Goal: Contribute content: Contribute content

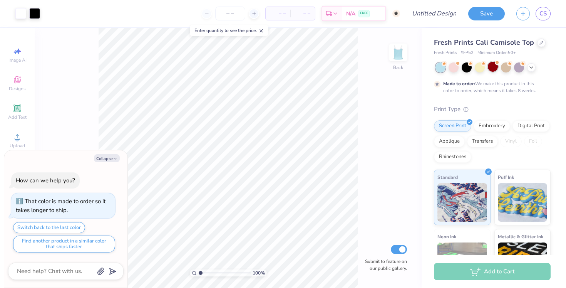
click at [494, 67] on div at bounding box center [493, 67] width 10 height 10
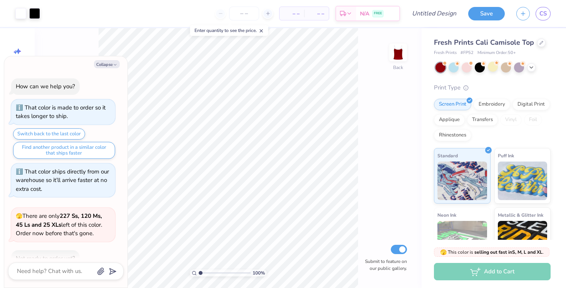
scroll to position [45, 0]
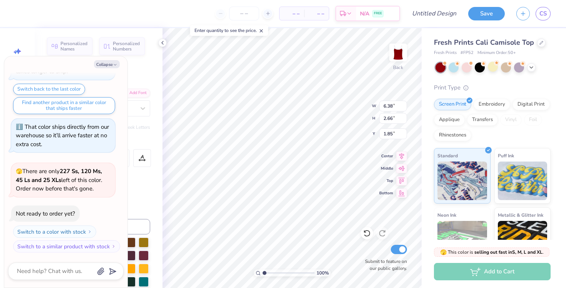
type textarea "x"
type textarea "B"
type textarea "x"
type textarea "BY"
type textarea "x"
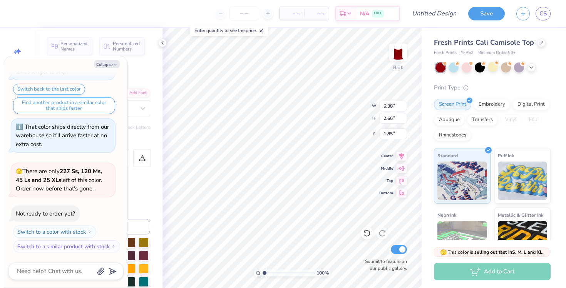
type textarea "BYOB"
type textarea "x"
type input "3.20"
type input "2.40"
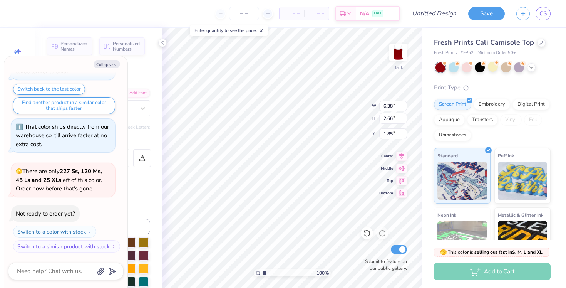
type input "3.84"
type textarea "x"
type textarea "b"
type textarea "x"
type textarea "bri"
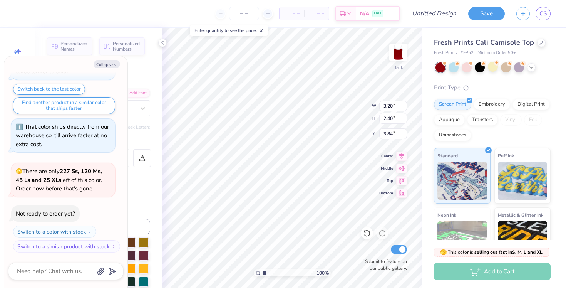
type textarea "x"
type textarea "brin"
type textarea "x"
type textarea "bring"
type textarea "x"
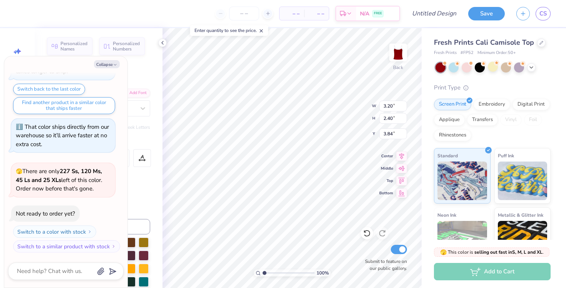
type textarea "bring yo"
type textarea "x"
type textarea "bring you"
type textarea "x"
type textarea "bring youro"
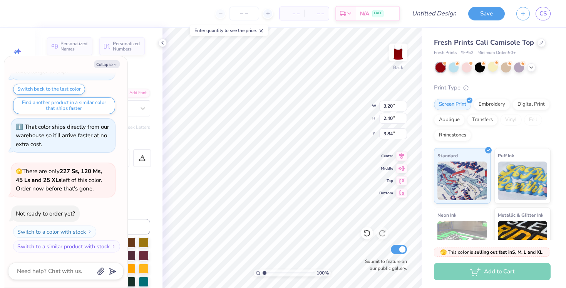
type textarea "x"
type textarea "bring youro"
type textarea "x"
type textarea "bring your"
type textarea "x"
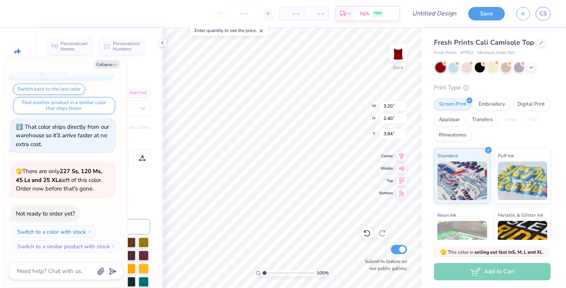
type textarea "bring your"
type textarea "x"
type textarea "bring your o"
type textarea "x"
type textarea "bring your own"
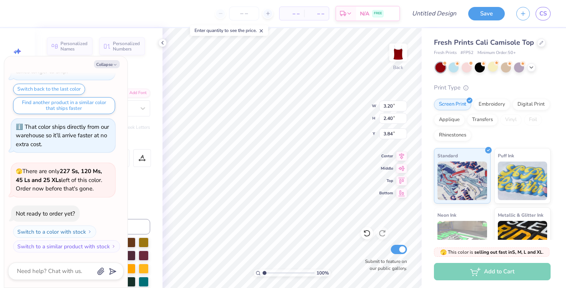
type textarea "x"
type textarea "bring your own b"
type textarea "x"
type textarea "bring your own bu"
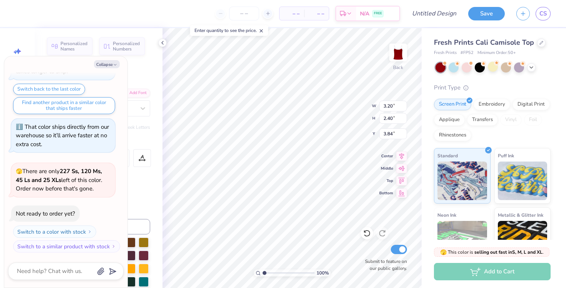
type textarea "x"
type textarea "bring your own busine"
type textarea "x"
type textarea "bring your own business"
type textarea "x"
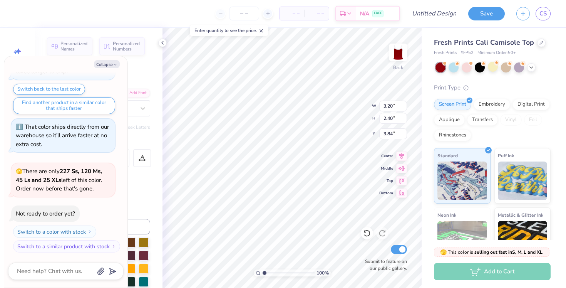
scroll to position [0, 3]
type textarea "bring your own business"
click at [112, 65] on button "Collapse" at bounding box center [107, 64] width 26 height 8
type textarea "x"
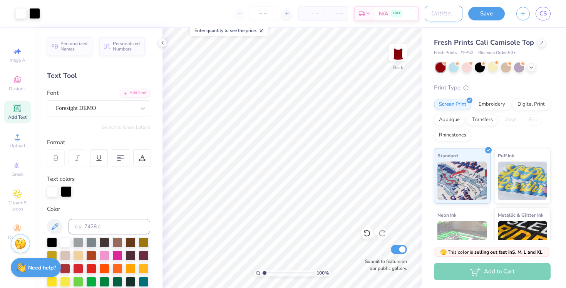
click at [426, 15] on input "Design Title" at bounding box center [444, 13] width 38 height 15
type input "tank idea"
click at [484, 13] on button "Save" at bounding box center [486, 12] width 37 height 13
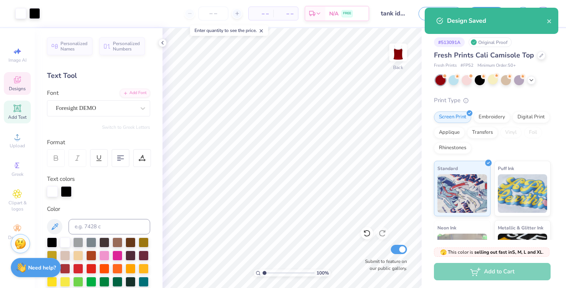
click at [19, 87] on span "Designs" at bounding box center [17, 88] width 17 height 6
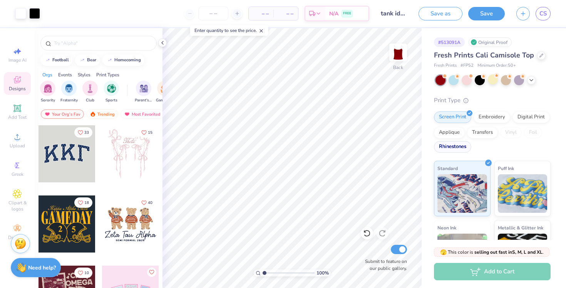
click at [452, 148] on div "Rhinestones" at bounding box center [452, 147] width 37 height 12
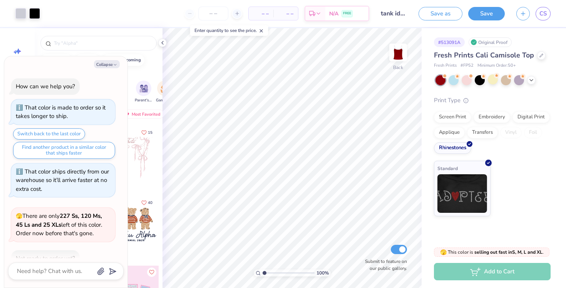
scroll to position [92, 0]
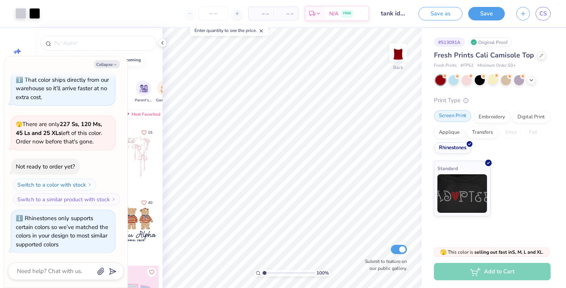
click at [457, 119] on div "Screen Print" at bounding box center [452, 116] width 37 height 12
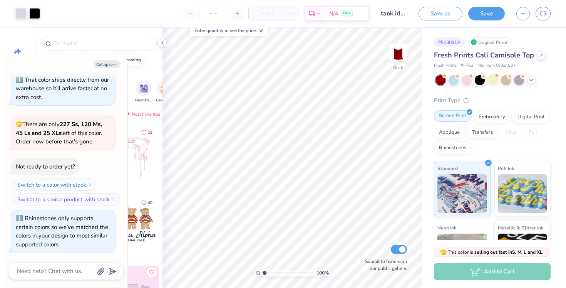
scroll to position [139, 0]
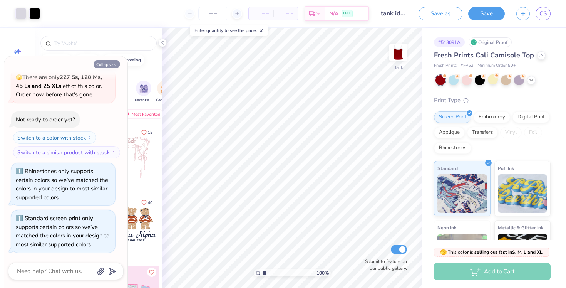
click at [111, 60] on button "Collapse" at bounding box center [107, 64] width 26 height 8
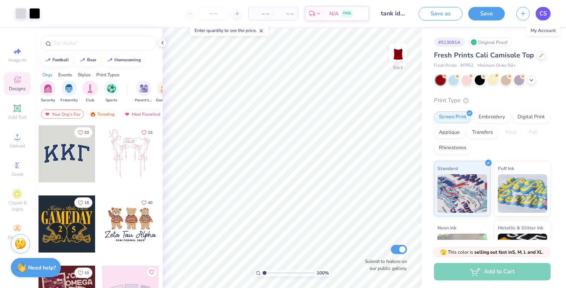
click at [540, 11] on span "CS" at bounding box center [542, 13] width 7 height 9
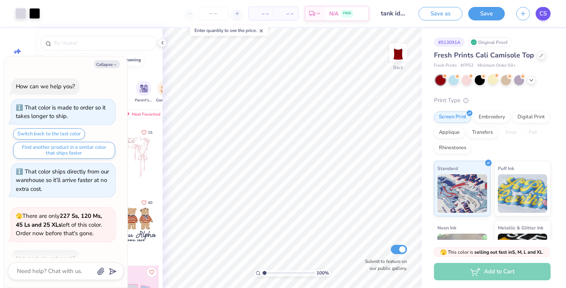
type textarea "x"
